Goal: Task Accomplishment & Management: Use online tool/utility

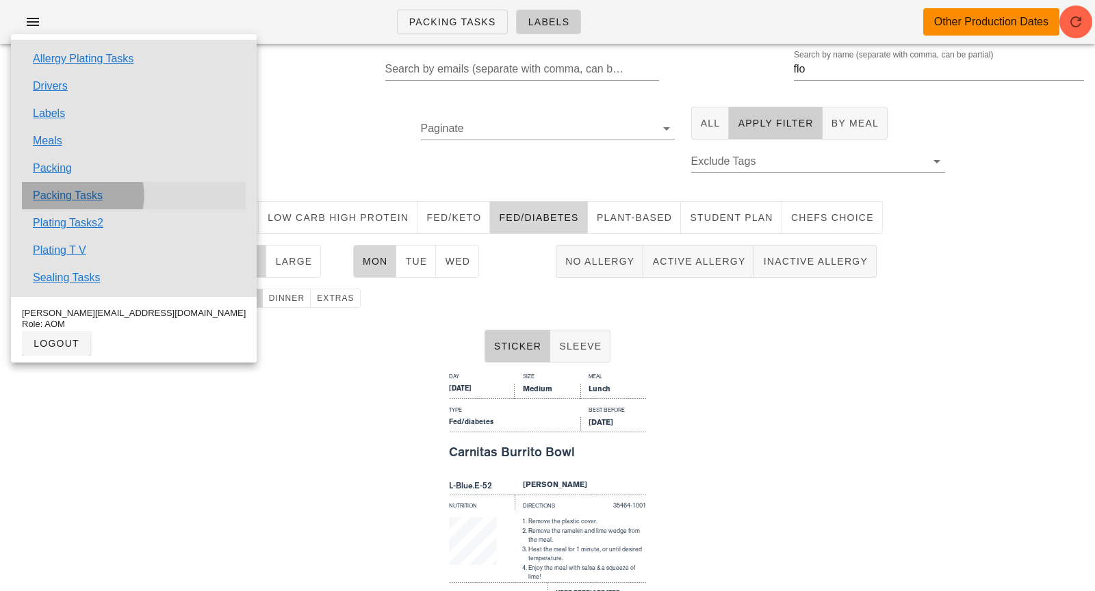
click at [80, 196] on link "Packing Tasks" at bounding box center [68, 195] width 70 height 16
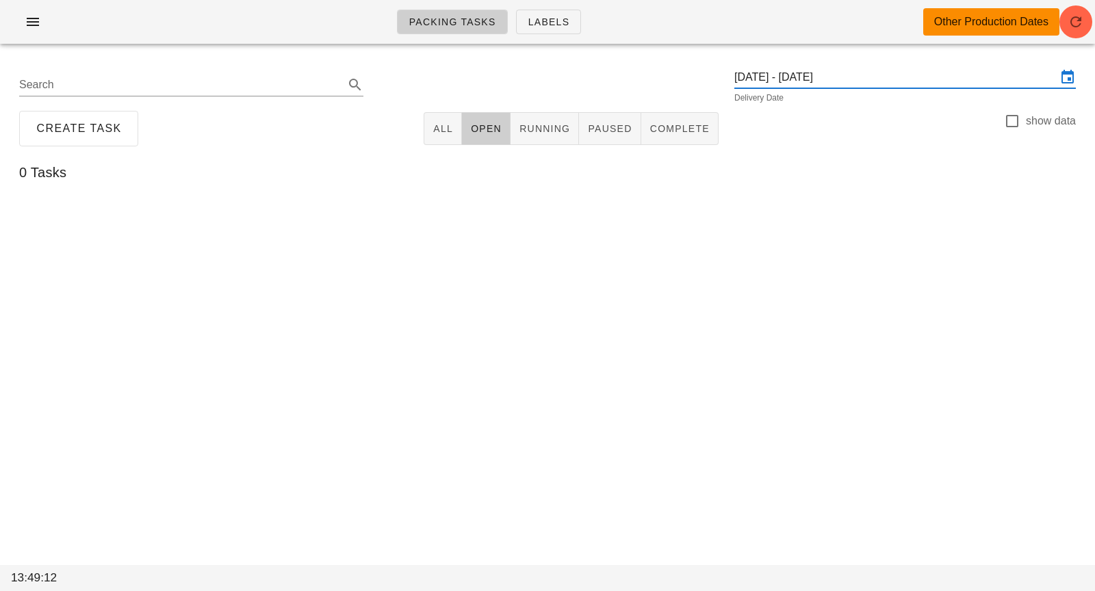
click at [870, 71] on input "[DATE] - [DATE]" at bounding box center [895, 77] width 322 height 22
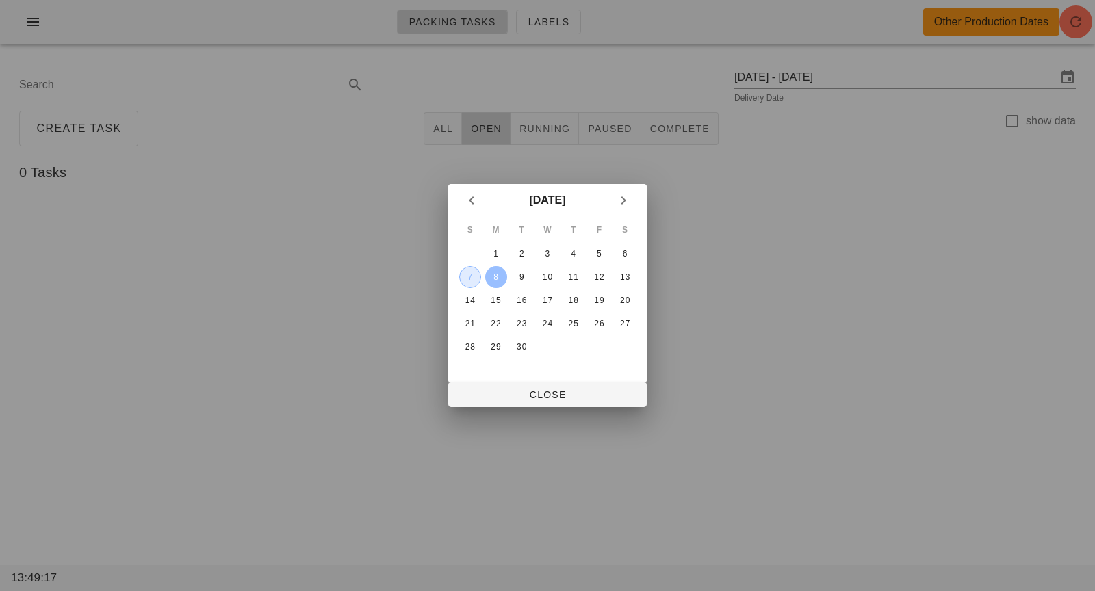
click at [469, 277] on div "7" at bounding box center [470, 277] width 21 height 10
click at [516, 398] on span "Close" at bounding box center [547, 394] width 177 height 11
type input "[DATE]"
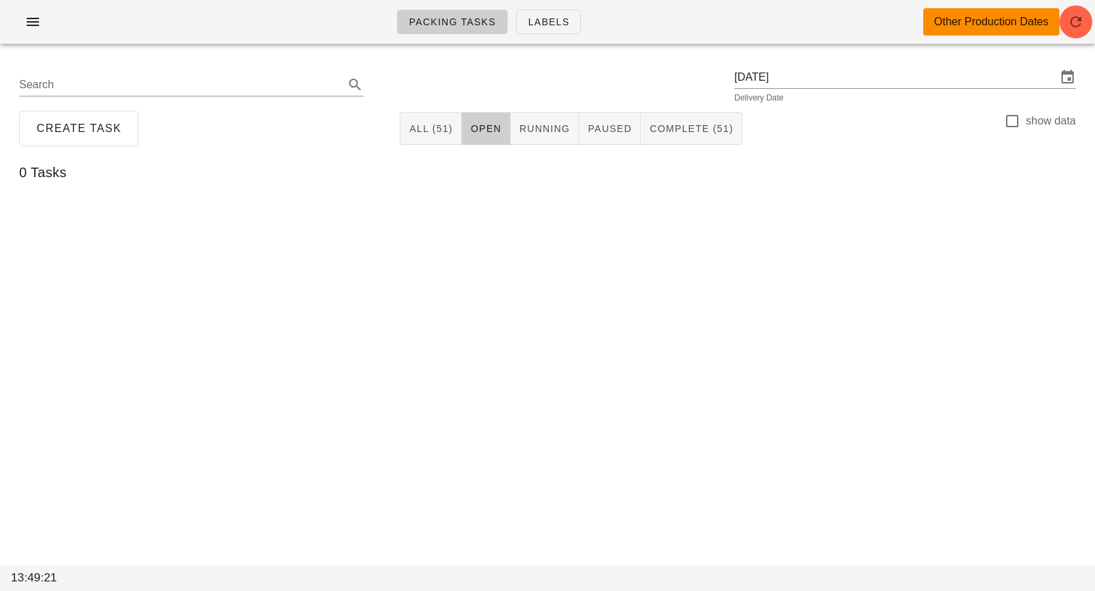
click at [683, 146] on div "Create Task All (51) Open Running Paused Complete (51) show data" at bounding box center [547, 129] width 1078 height 44
click at [687, 136] on button "Complete (51)" at bounding box center [690, 128] width 101 height 33
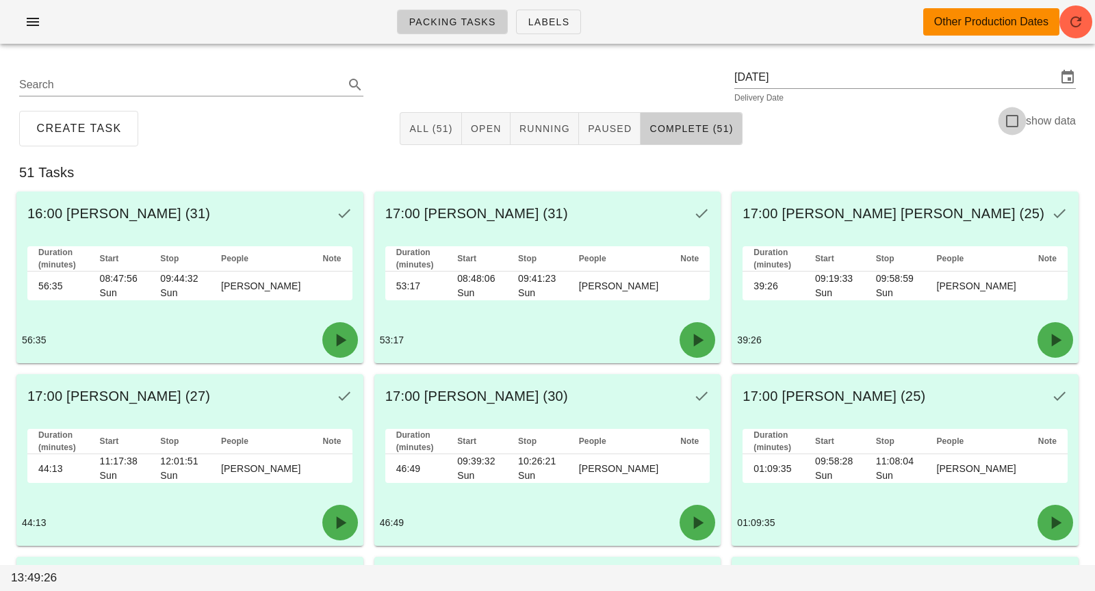
click at [1014, 124] on div at bounding box center [1011, 120] width 23 height 23
checkbox input "true"
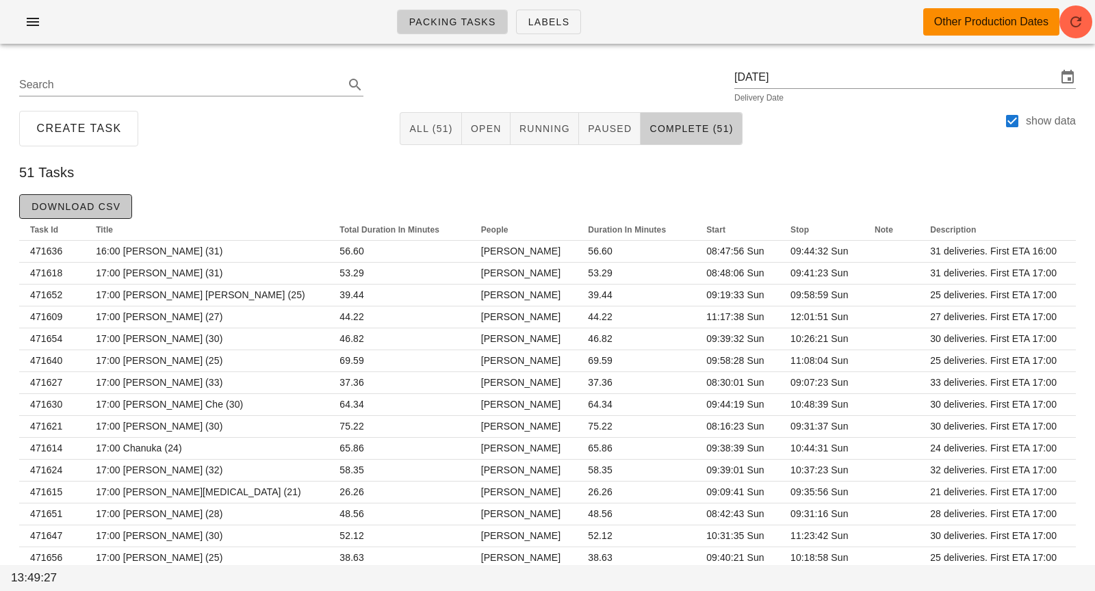
click at [104, 209] on span "Download CSV" at bounding box center [76, 206] width 90 height 11
